Goal: Check status: Check status

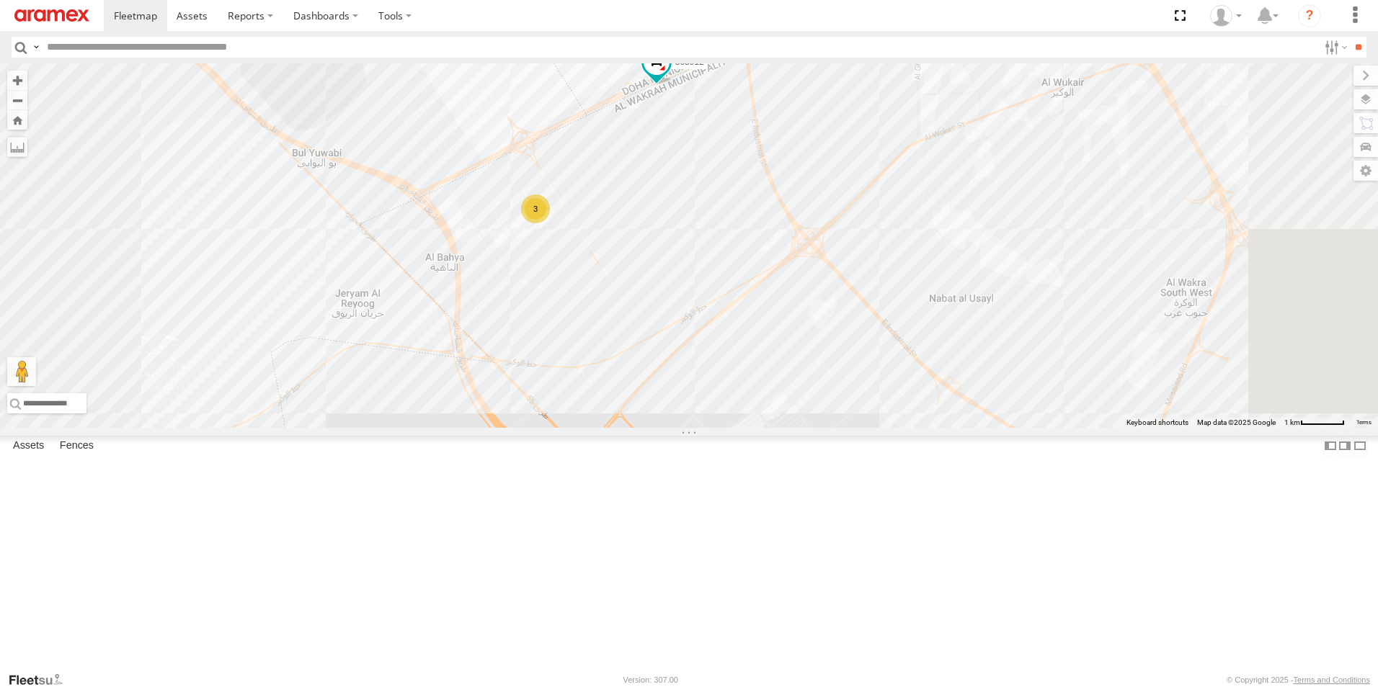
click at [550, 223] on div "3" at bounding box center [535, 209] width 29 height 29
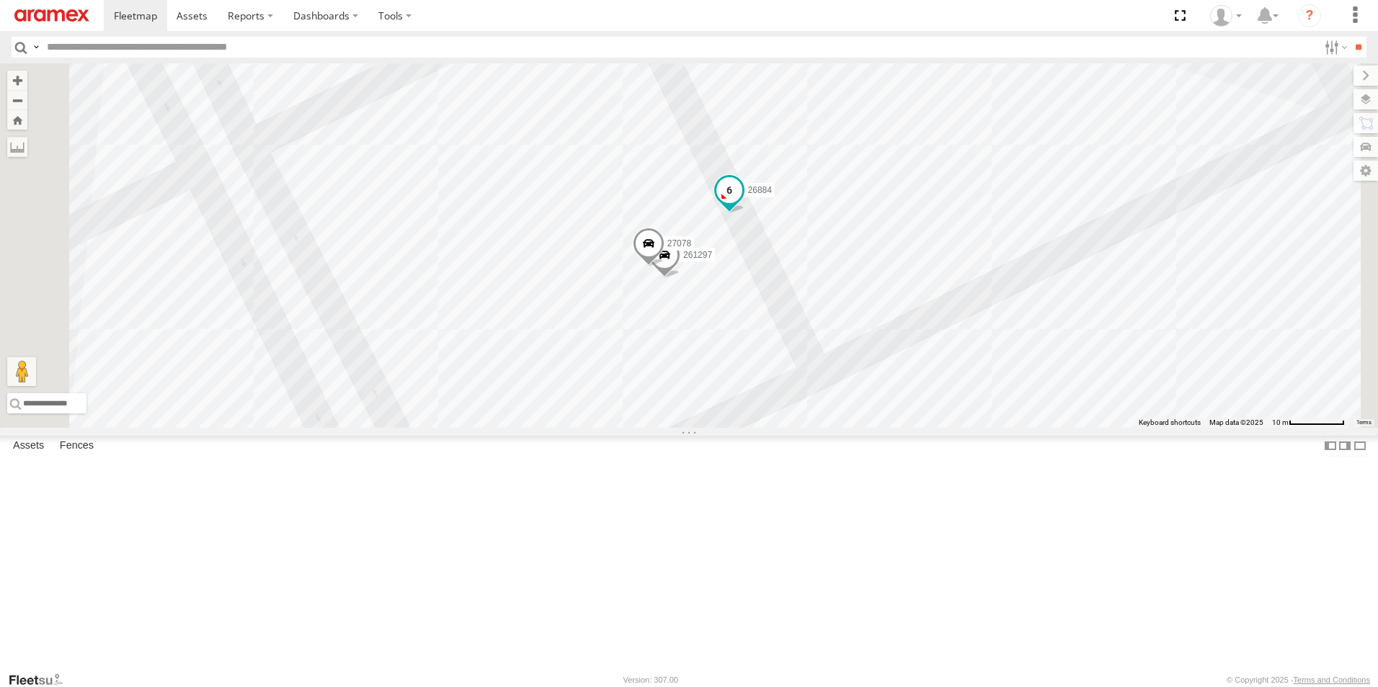
click at [742, 203] on span at bounding box center [729, 190] width 26 height 26
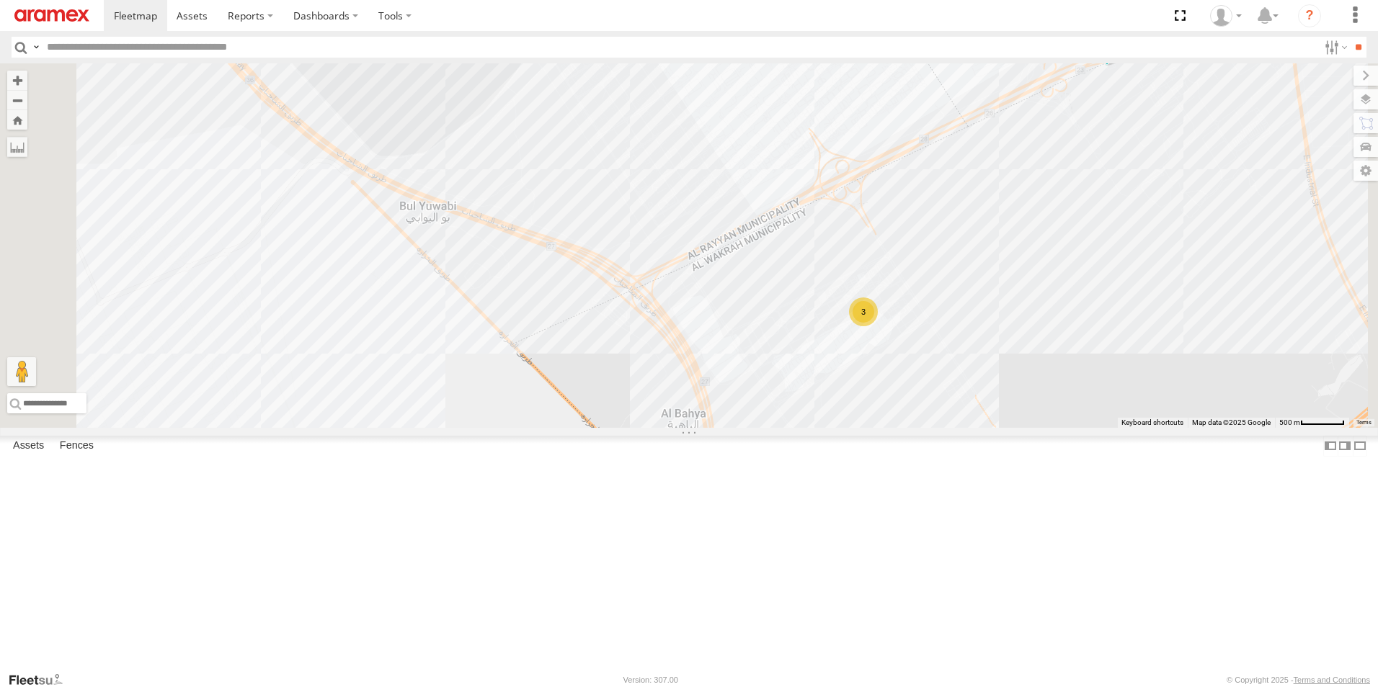
click at [695, 269] on div "255325 303381 256320 932168 34612 27046 263821 332741 261148 180264 261743 3039…" at bounding box center [689, 245] width 1378 height 365
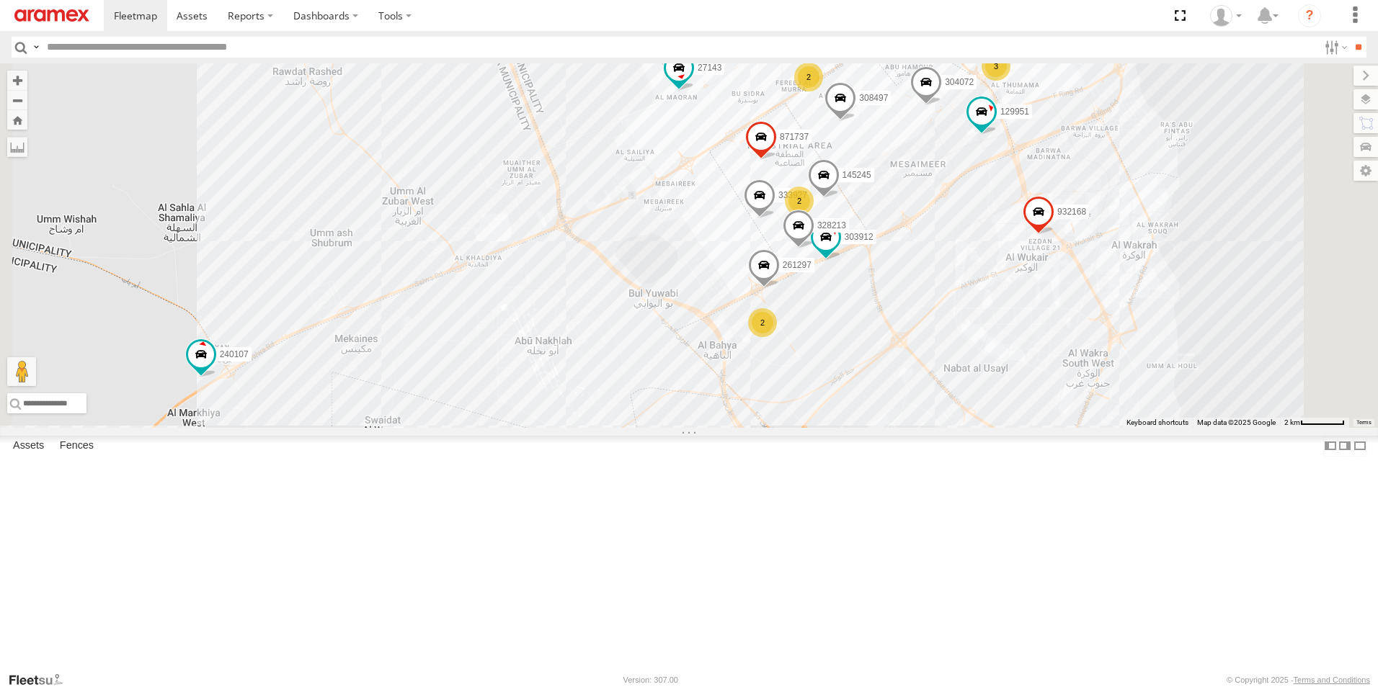
drag, startPoint x: 1019, startPoint y: 533, endPoint x: 986, endPoint y: 393, distance: 143.0
click at [986, 393] on div "255325 303381 256320 932168 34612 27046 332741 261148 180264 308330 303912 2714…" at bounding box center [689, 245] width 1378 height 365
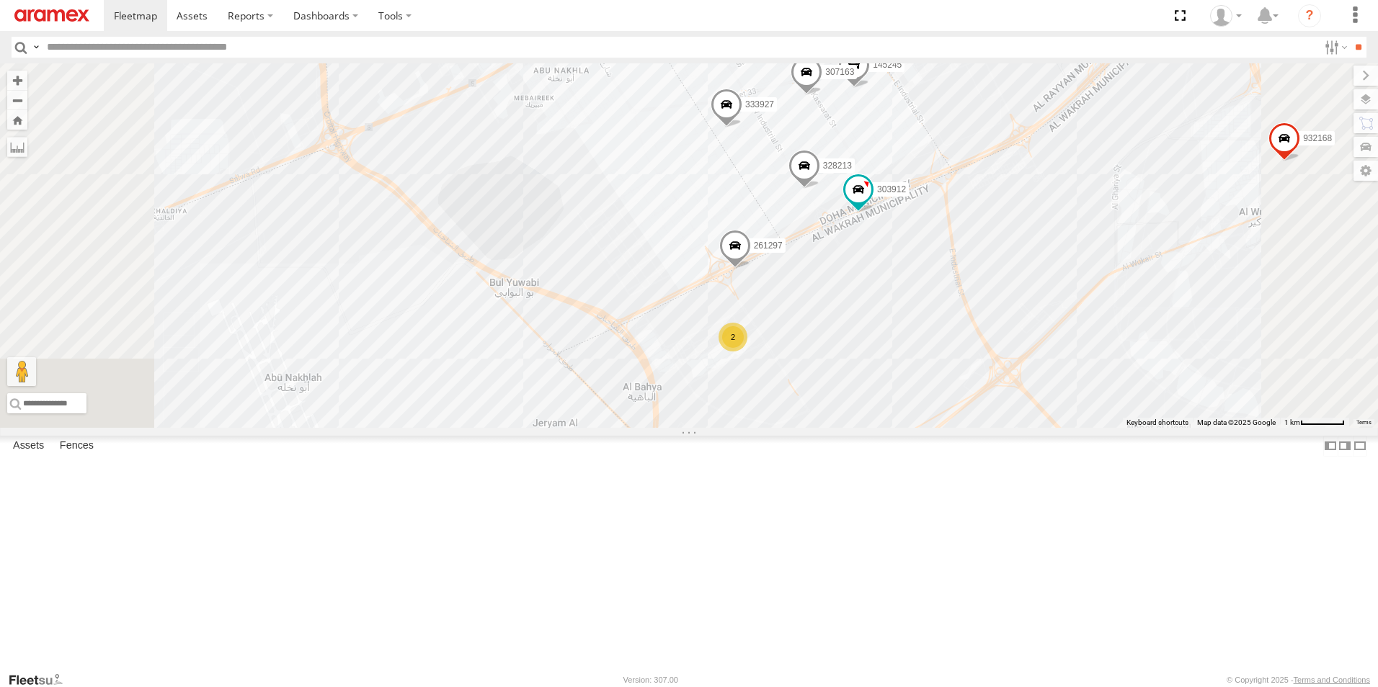
click at [747, 352] on div "2" at bounding box center [732, 337] width 29 height 29
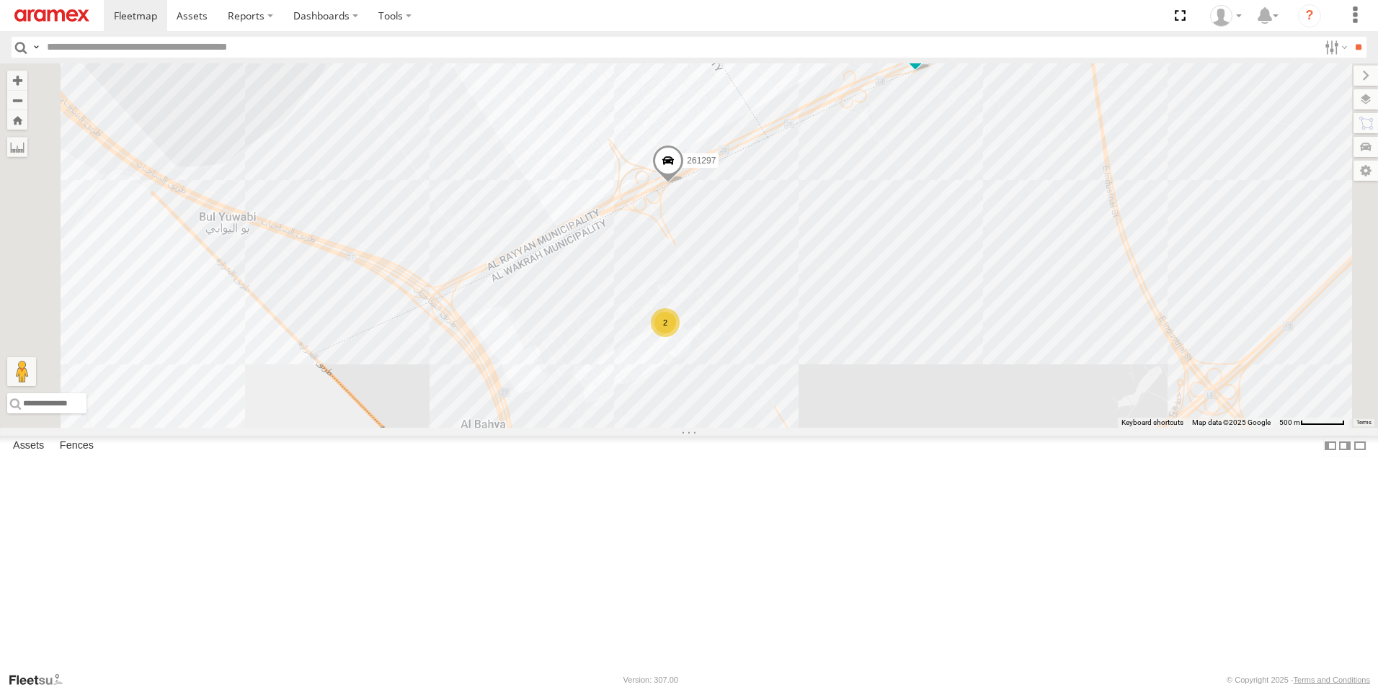
drag, startPoint x: 992, startPoint y: 229, endPoint x: 1017, endPoint y: 332, distance: 106.1
click at [1017, 332] on div "255325 303381 256320 932168 34612 27046 332741 261148 180264 308330 303912 2714…" at bounding box center [689, 245] width 1378 height 365
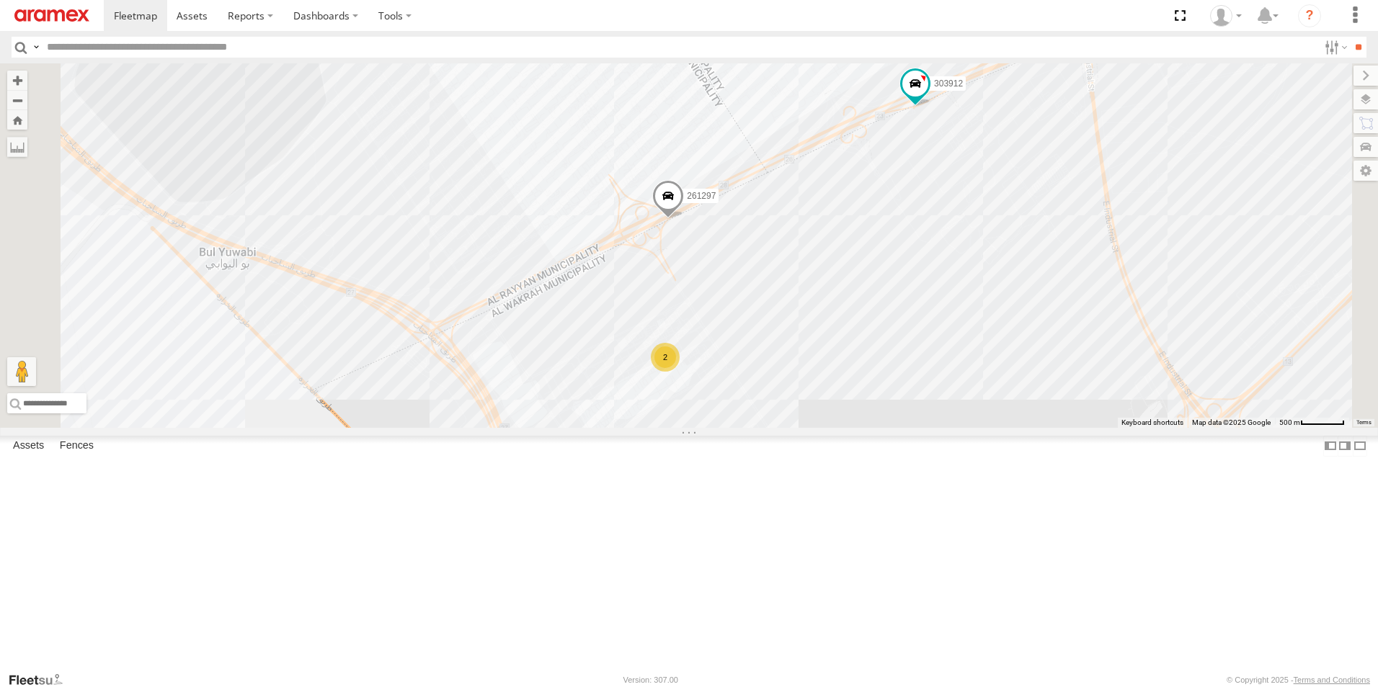
click at [684, 219] on span at bounding box center [668, 199] width 32 height 39
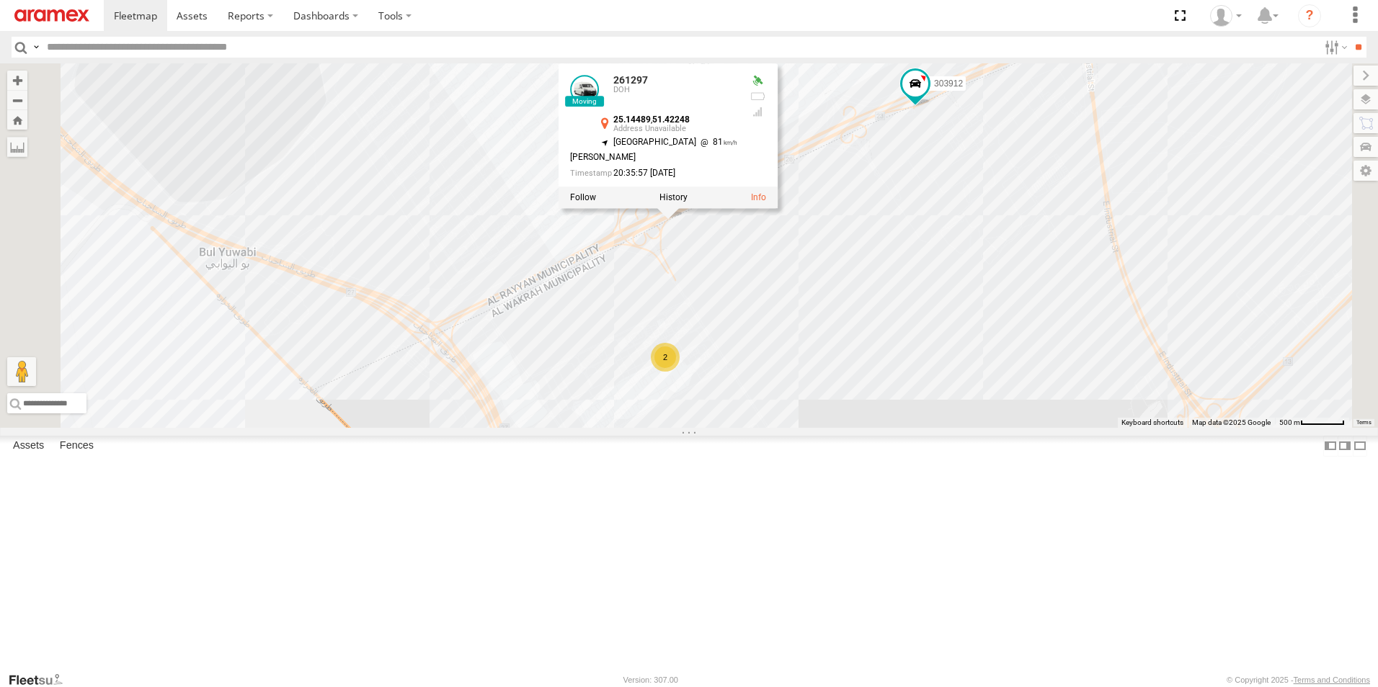
click at [1133, 336] on div "255325 303381 256320 932168 34612 27046 332741 261148 180264 308330 303912 2714…" at bounding box center [689, 245] width 1378 height 365
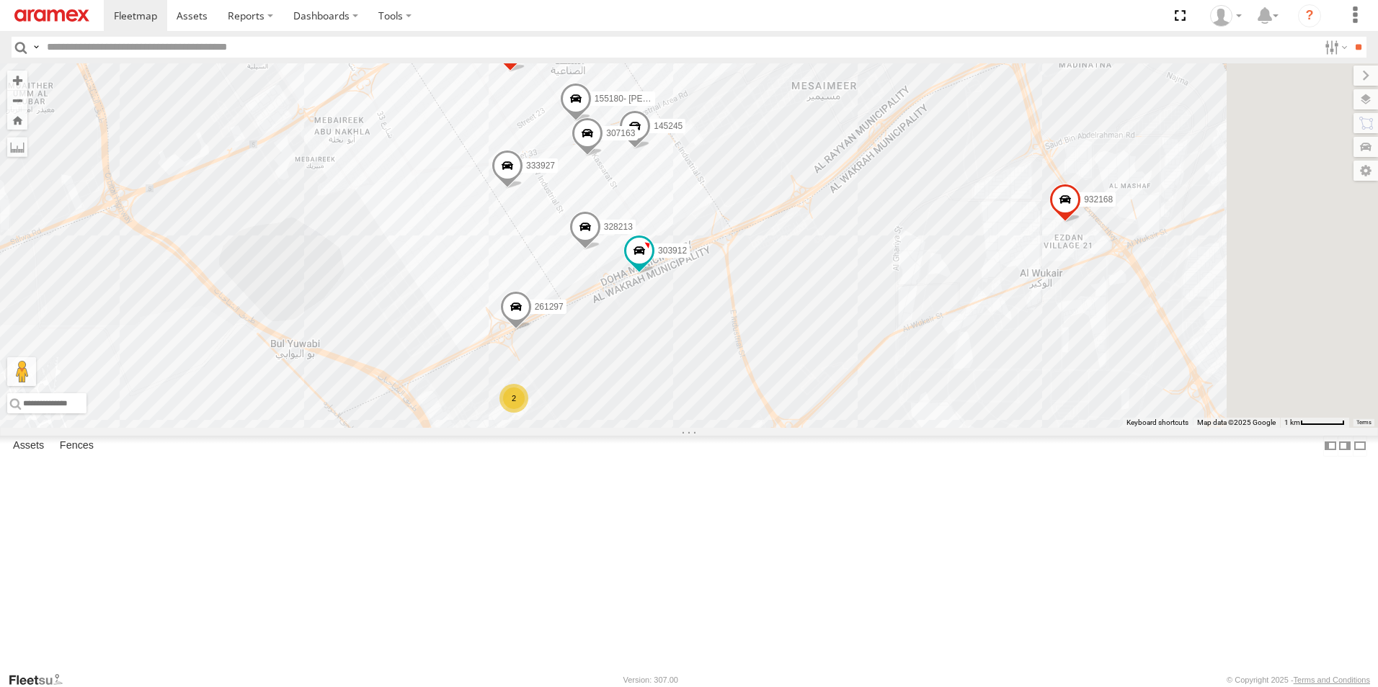
drag, startPoint x: 1133, startPoint y: 336, endPoint x: 833, endPoint y: 447, distance: 320.6
click at [833, 428] on div "255325 303381 256320 932168 34612 27046 332741 261148 180264 308330 303912 2714…" at bounding box center [689, 245] width 1378 height 365
